Goal: Task Accomplishment & Management: Manage account settings

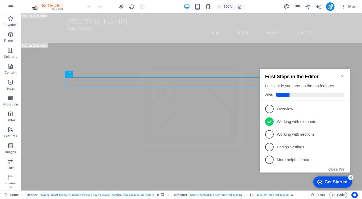
click at [343, 74] on icon "Minimize checklist" at bounding box center [342, 76] width 4 height 4
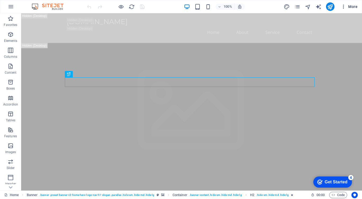
click at [344, 5] on icon "button" at bounding box center [343, 6] width 5 height 5
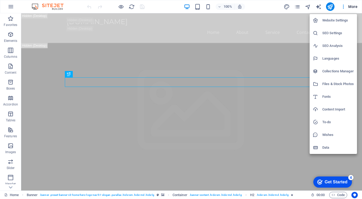
click at [331, 23] on h6 "Website Settings" at bounding box center [338, 20] width 32 height 6
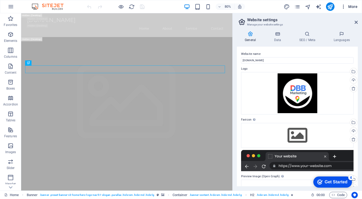
click at [348, 8] on span "More" at bounding box center [349, 6] width 17 height 5
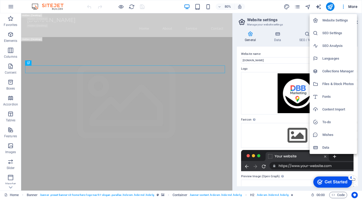
click at [342, 7] on div at bounding box center [181, 99] width 362 height 199
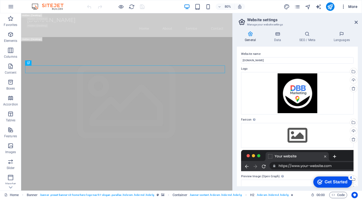
click at [344, 7] on icon "button" at bounding box center [343, 6] width 5 height 5
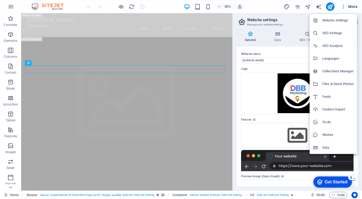
click at [334, 108] on h6 "Content Import" at bounding box center [338, 109] width 32 height 6
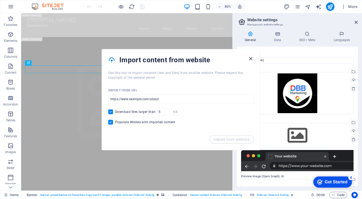
click at [250, 60] on icon "button" at bounding box center [251, 59] width 6 height 6
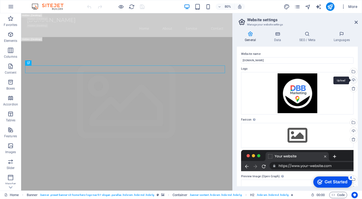
click at [354, 81] on div "Upload" at bounding box center [353, 81] width 8 height 8
click at [277, 41] on h4 "Data" at bounding box center [278, 36] width 25 height 11
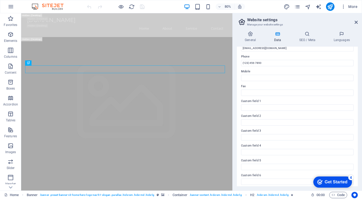
scroll to position [115, 0]
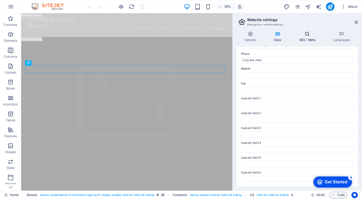
click at [304, 38] on h4 "SEO / Meta" at bounding box center [308, 36] width 34 height 11
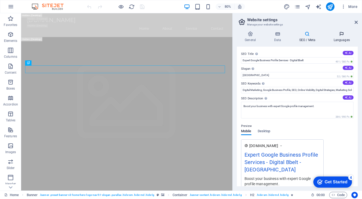
click at [338, 37] on h4 "Languages" at bounding box center [342, 36] width 32 height 11
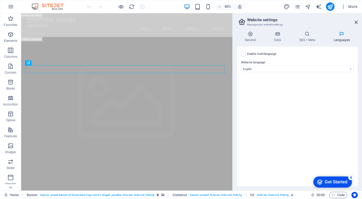
click at [360, 22] on aside "Website settings Manage your website settings General Data SEO / Meta Languages…" at bounding box center [297, 101] width 130 height 177
drag, startPoint x: 358, startPoint y: 21, endPoint x: 334, endPoint y: 8, distance: 27.1
click at [358, 21] on icon at bounding box center [356, 22] width 3 height 4
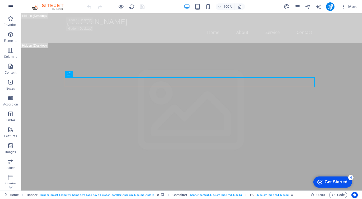
click at [9, 7] on icon "button" at bounding box center [11, 6] width 6 height 6
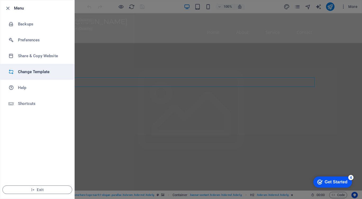
click at [37, 70] on h6 "Change Template" at bounding box center [42, 72] width 49 height 6
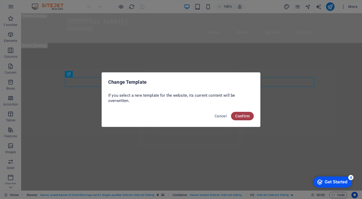
click at [235, 115] on button "Confirm" at bounding box center [242, 116] width 23 height 8
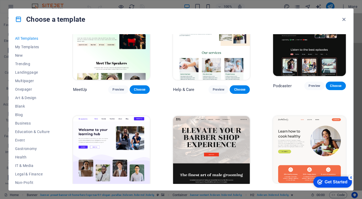
scroll to position [424, 0]
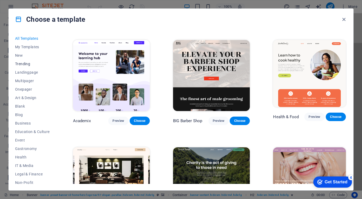
click at [23, 65] on span "Trending" at bounding box center [32, 64] width 35 height 4
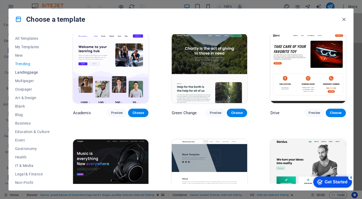
click at [26, 73] on span "Landingpage" at bounding box center [32, 72] width 35 height 4
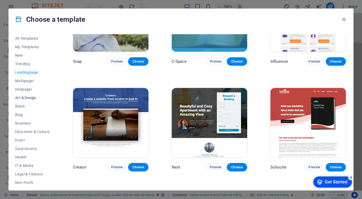
scroll to position [53, 0]
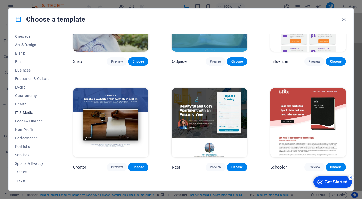
click at [31, 113] on span "IT & Media" at bounding box center [32, 112] width 35 height 4
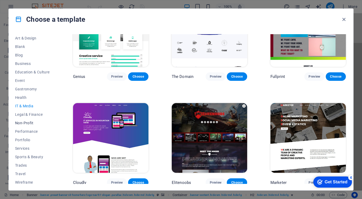
scroll to position [62, 0]
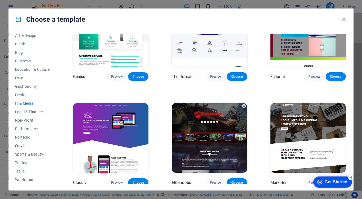
click at [25, 144] on span "Services" at bounding box center [32, 145] width 35 height 4
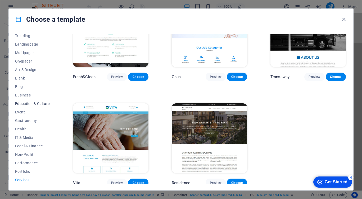
scroll to position [0, 0]
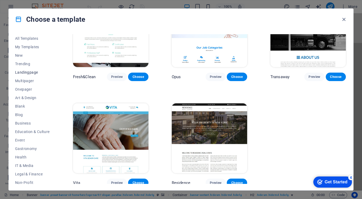
click at [29, 72] on span "Landingpage" at bounding box center [32, 72] width 35 height 4
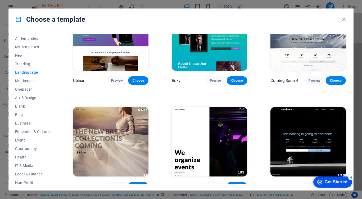
scroll to position [669, 0]
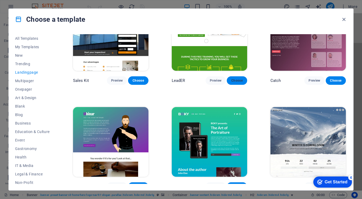
click at [240, 78] on span "Choose" at bounding box center [237, 80] width 12 height 4
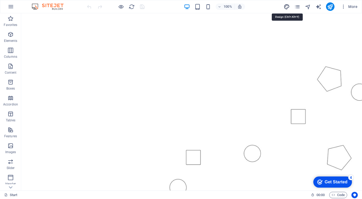
click at [287, 8] on icon "design" at bounding box center [287, 7] width 6 height 6
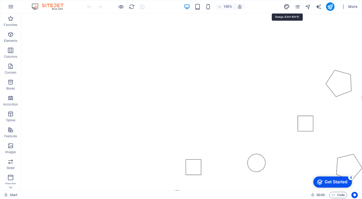
select select "px"
select select "300"
select select "px"
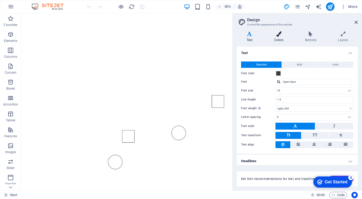
click at [281, 32] on icon at bounding box center [278, 33] width 29 height 5
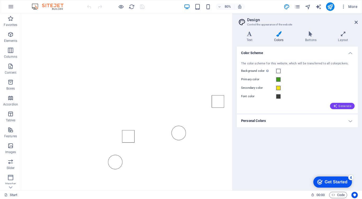
click at [345, 105] on span "Generate" at bounding box center [342, 106] width 18 height 4
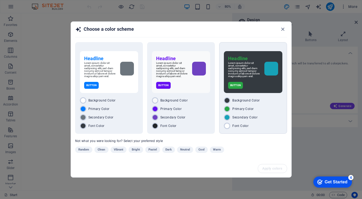
click at [251, 77] on p "Lorem ipsum dolor sit amet, consetetur sadipscing elitr, sed diam nonumy eirmod…" at bounding box center [244, 70] width 32 height 16
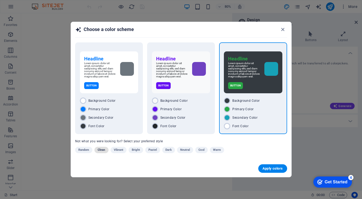
click at [98, 153] on span "Clean" at bounding box center [101, 150] width 7 height 6
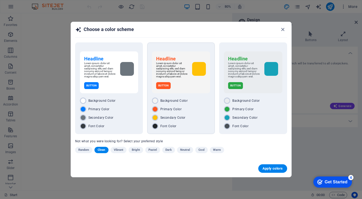
click at [195, 129] on div "Font Color" at bounding box center [181, 126] width 58 height 6
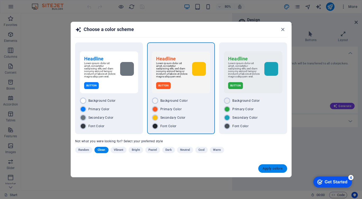
click at [277, 170] on span "Apply colors" at bounding box center [273, 168] width 20 height 4
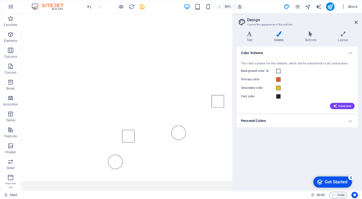
click at [353, 121] on h4 "Personal Colors" at bounding box center [297, 120] width 121 height 13
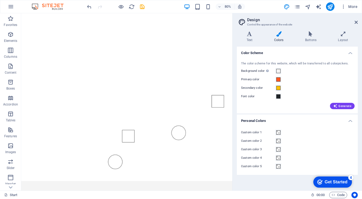
click at [327, 181] on div "Get Started" at bounding box center [336, 182] width 23 height 5
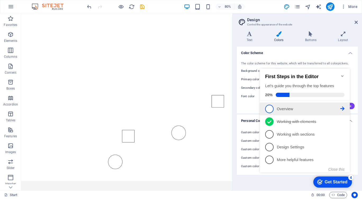
click at [290, 111] on link "1 Overview - incomplete" at bounding box center [304, 109] width 79 height 8
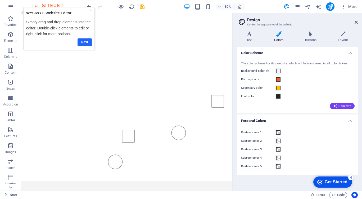
click at [84, 43] on link "Next" at bounding box center [84, 42] width 14 height 8
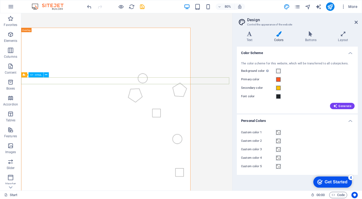
scroll to position [609, 0]
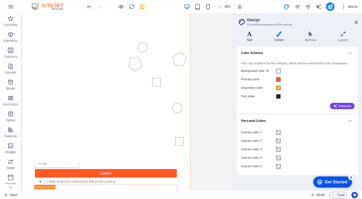
click at [247, 39] on h4 "Text" at bounding box center [251, 36] width 28 height 11
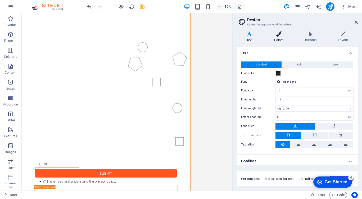
click at [273, 32] on icon at bounding box center [278, 33] width 29 height 5
